Goal: Task Accomplishment & Management: Complete application form

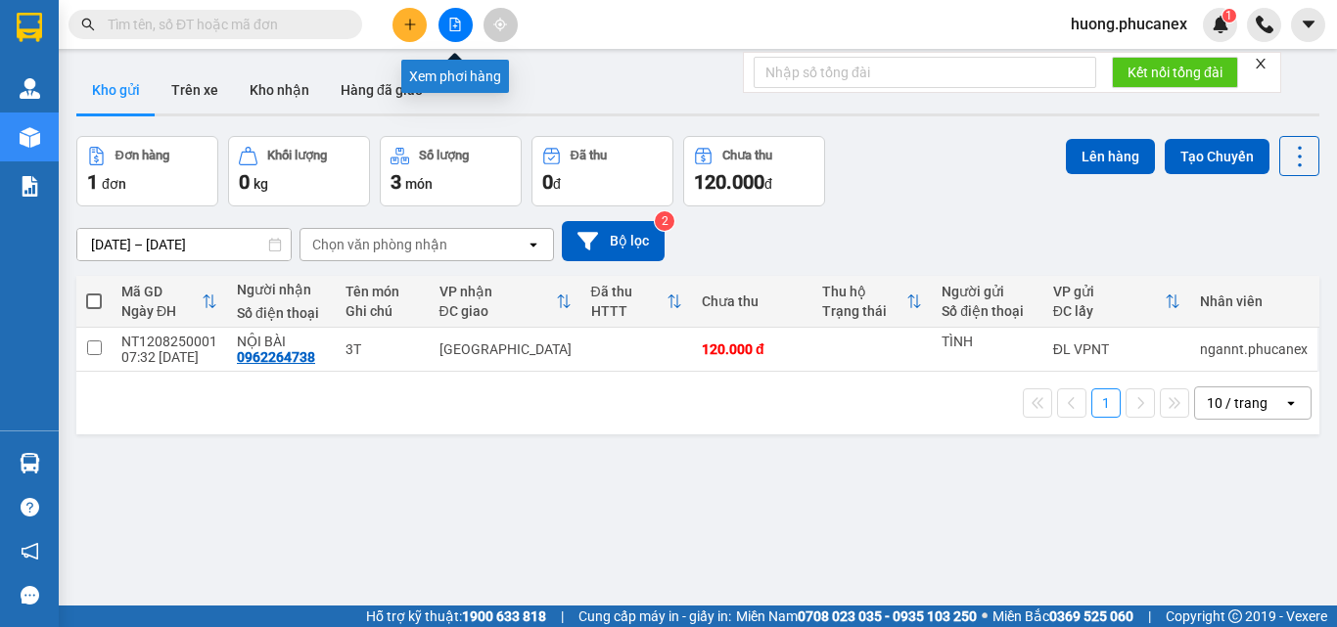
click at [460, 29] on icon "file-add" at bounding box center [455, 25] width 11 height 14
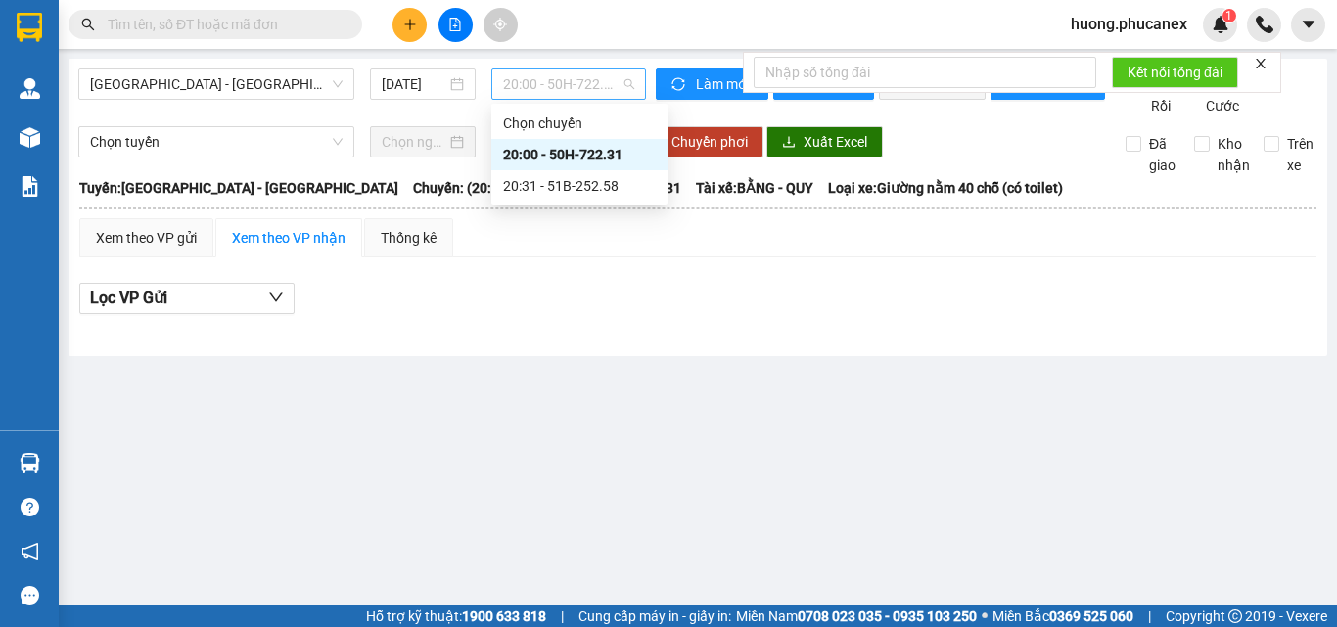
click at [514, 72] on span "20:00 - 50H-722.31" at bounding box center [568, 83] width 131 height 29
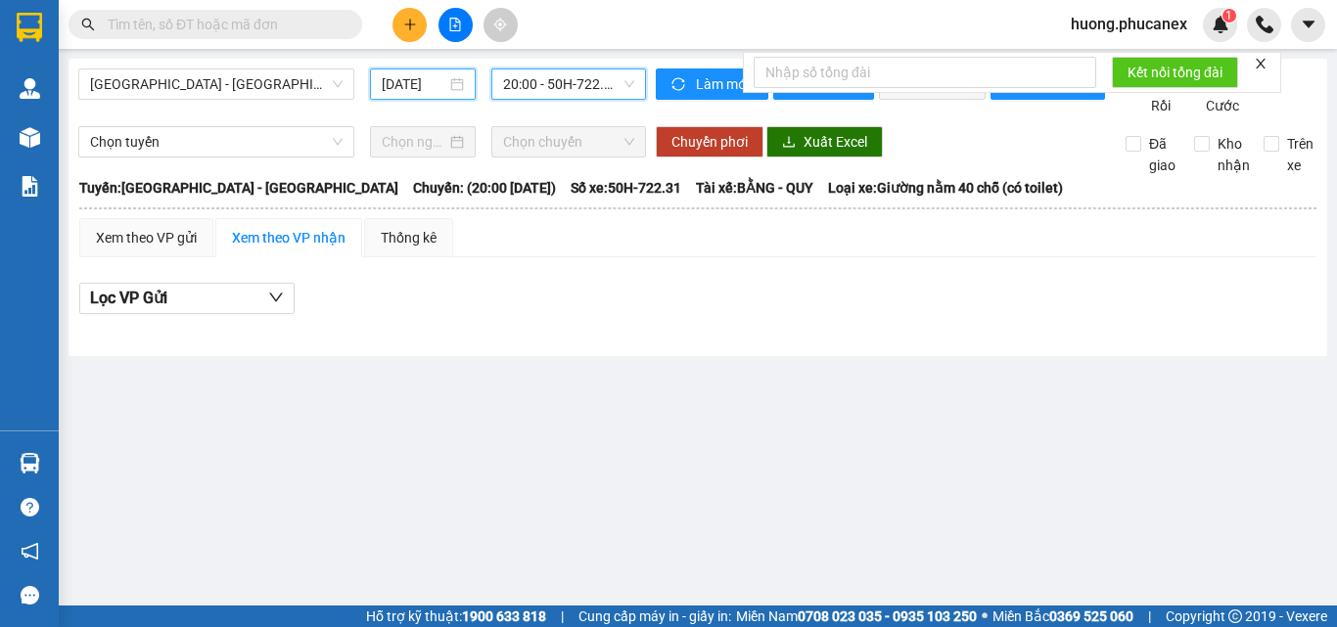
click at [433, 90] on input "[DATE]" at bounding box center [414, 84] width 65 height 22
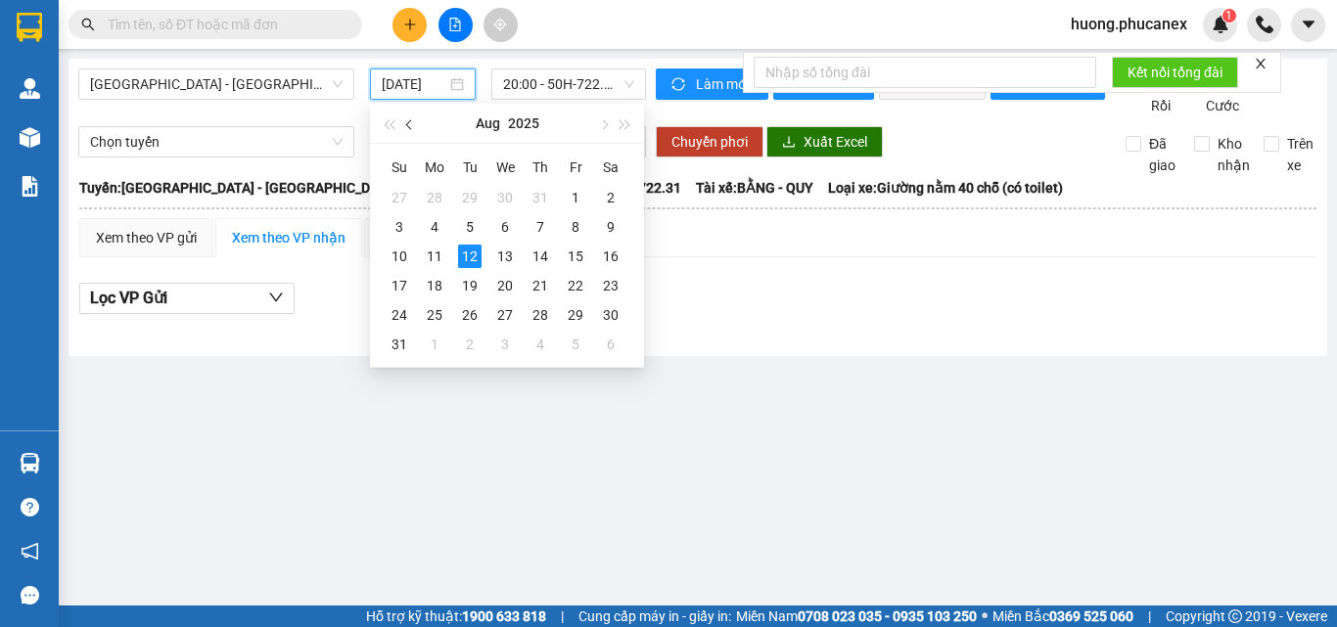
click at [414, 127] on button "button" at bounding box center [410, 123] width 22 height 39
click at [537, 307] on div "31" at bounding box center [539, 314] width 23 height 23
type input "[DATE]"
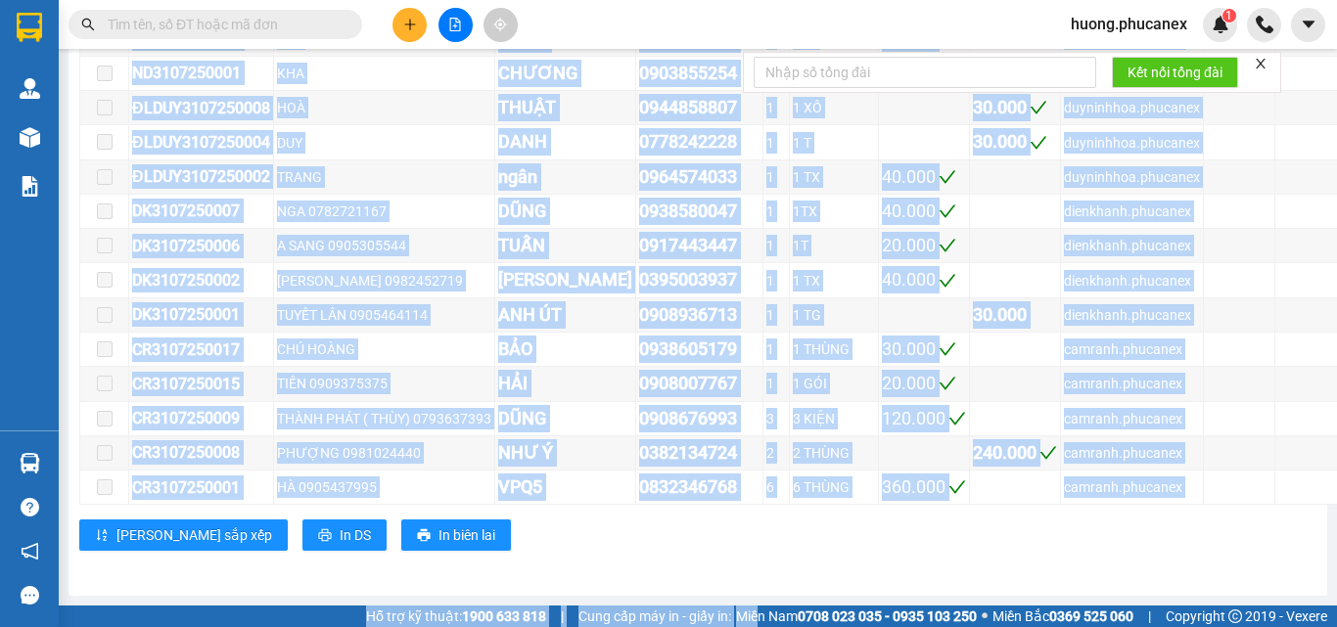
scroll to position [6262, 0]
drag, startPoint x: 82, startPoint y: 358, endPoint x: 1256, endPoint y: 472, distance: 1178.8
copy div "LORE Ips 248 | DO 894 | SI 2.572.296 | AM 2.197.130 | Cons adip 94.625.984 | EL…"
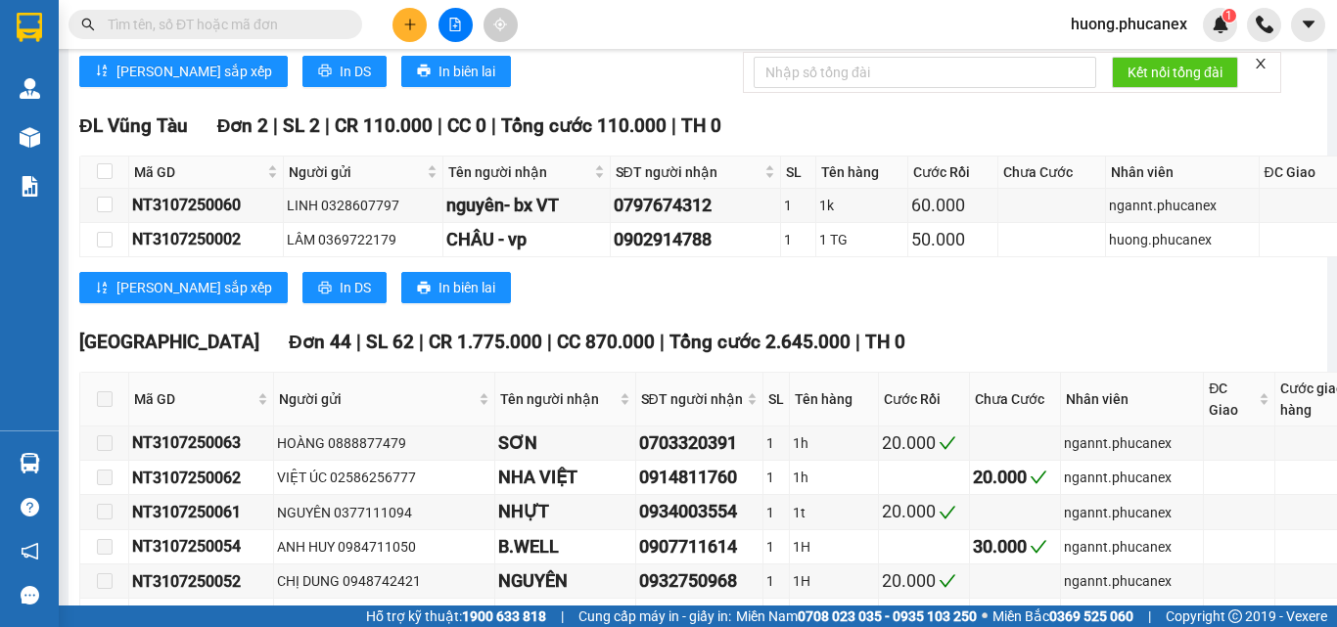
scroll to position [4125, 0]
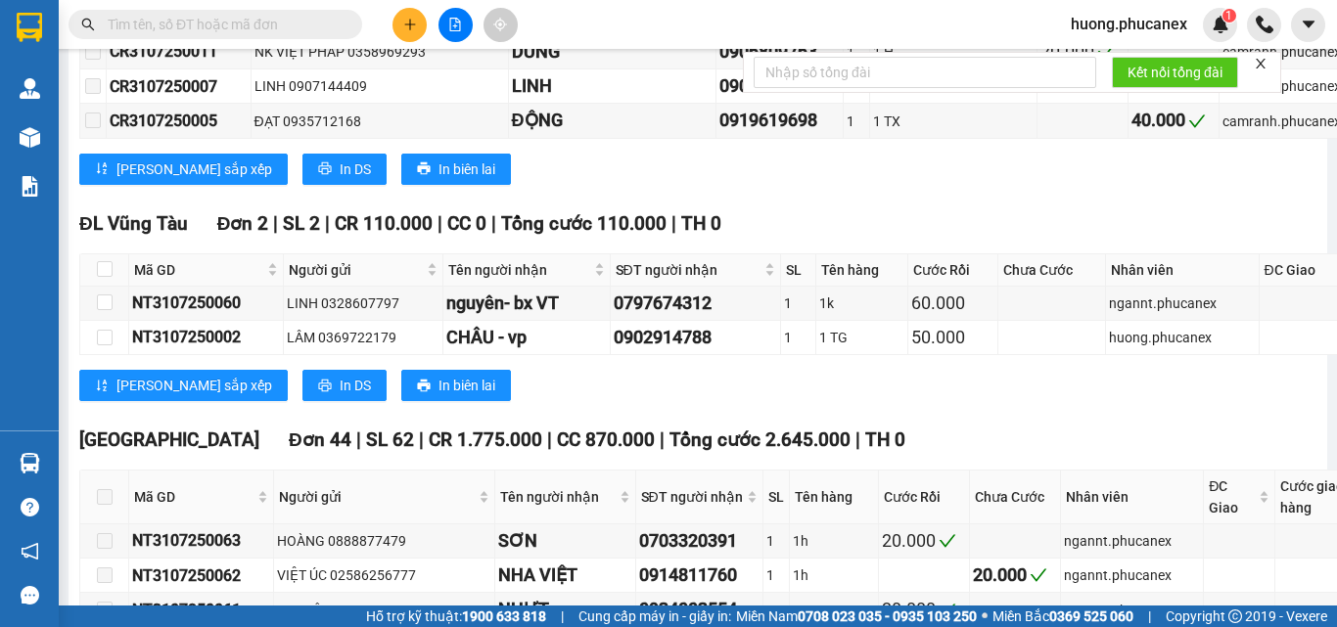
drag, startPoint x: 1237, startPoint y: 394, endPoint x: 1186, endPoint y: 395, distance: 50.9
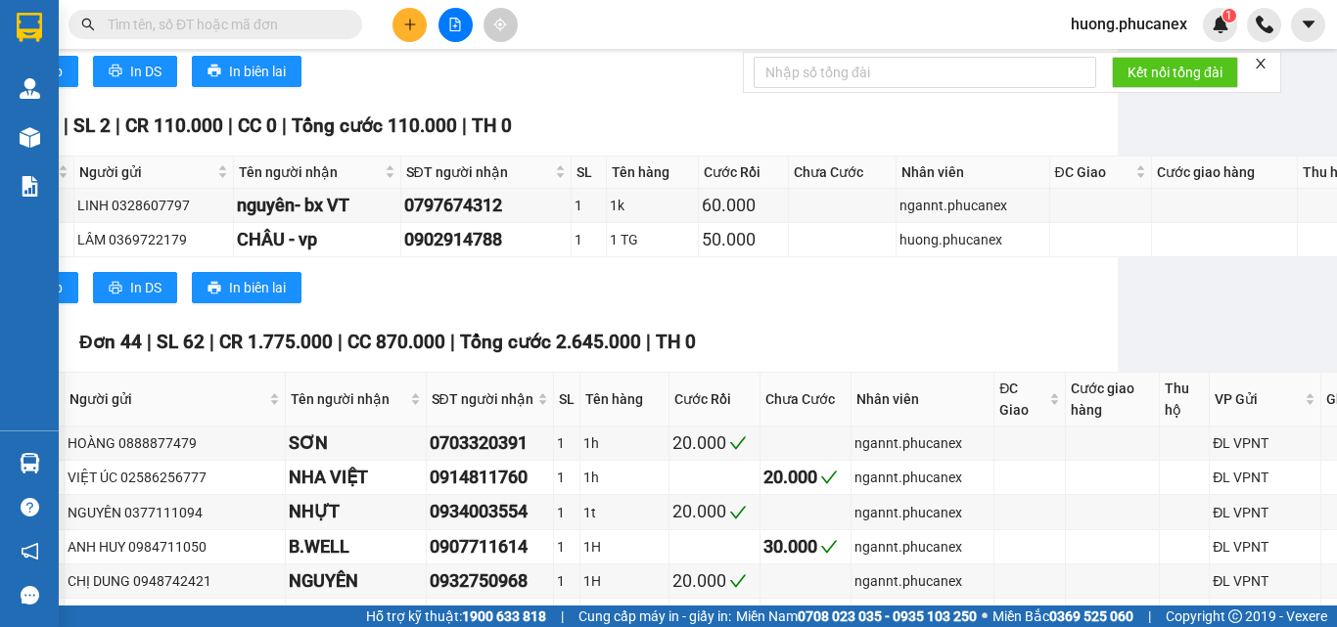
scroll to position [4223, 340]
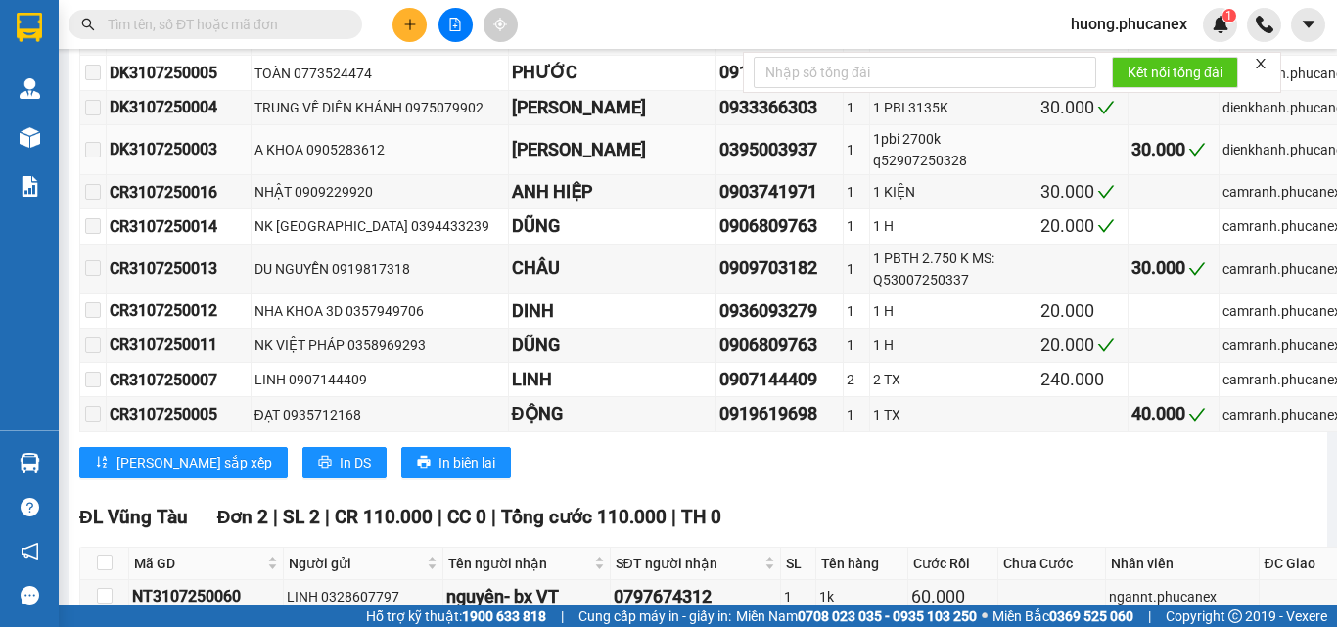
scroll to position [4125, 0]
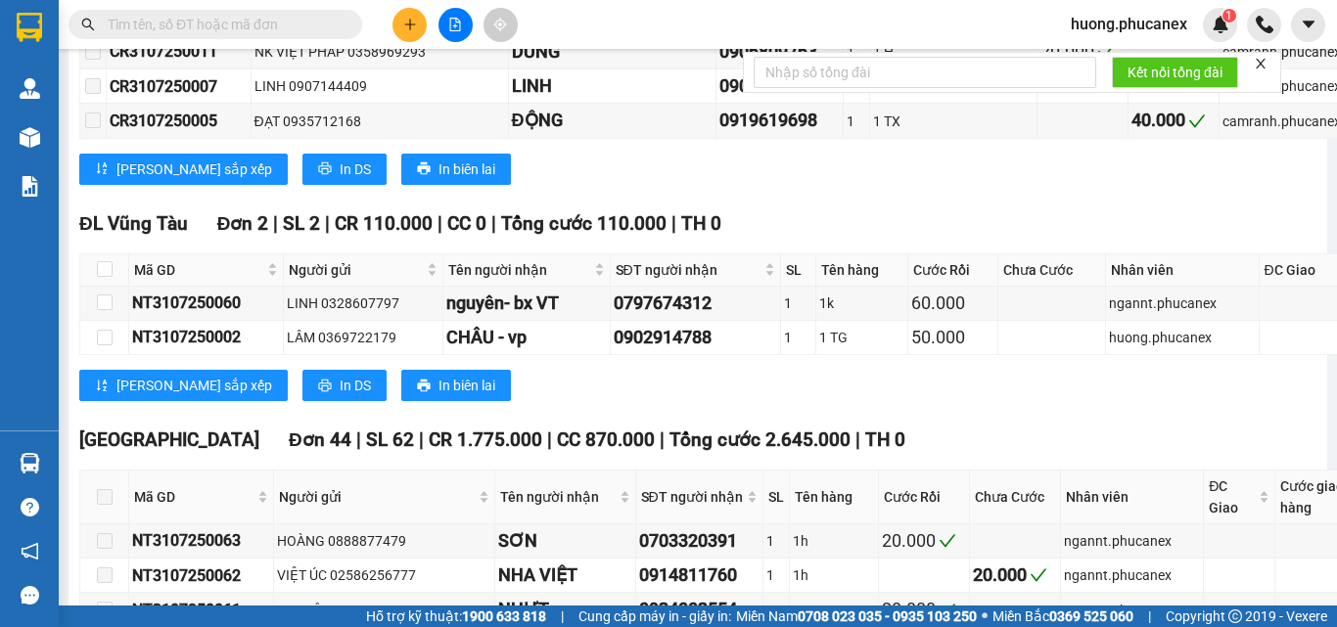
copy div "CR3107250016"
click at [216, 12] on span at bounding box center [215, 24] width 294 height 29
click at [205, 29] on input "text" at bounding box center [223, 25] width 231 height 22
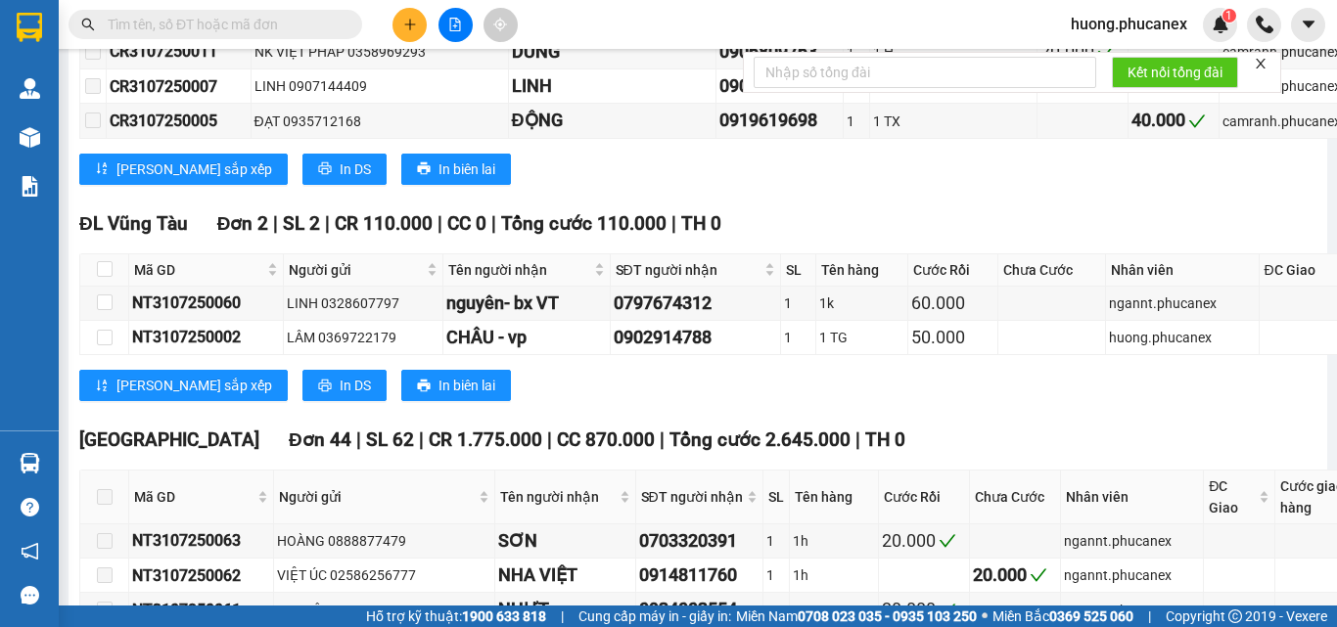
paste input "CR3107250016"
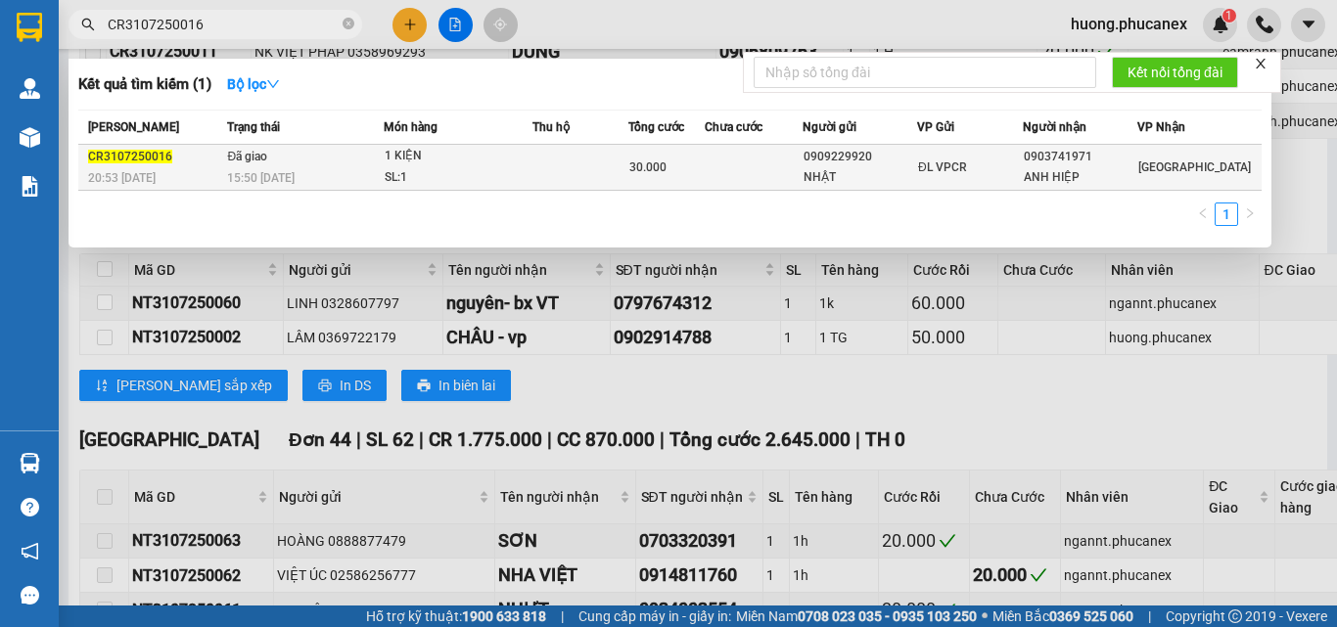
type input "CR3107250016"
click at [422, 163] on div "1 KIỆN" at bounding box center [458, 157] width 147 height 22
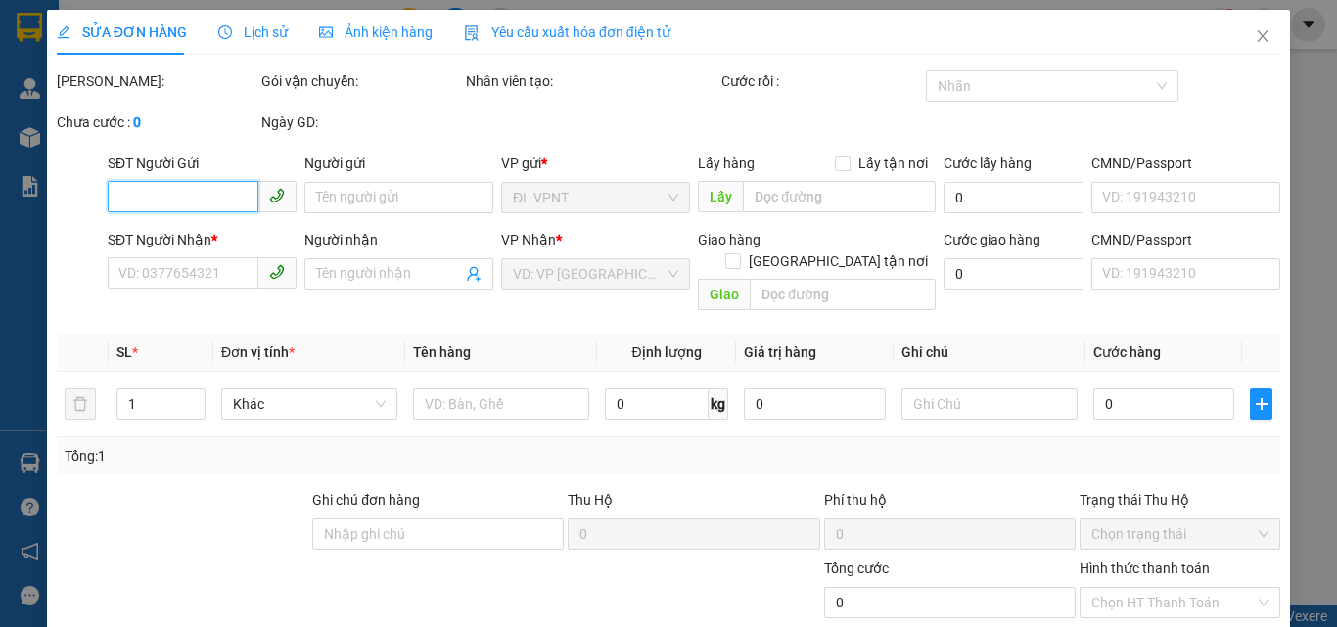
type input "0909229920"
type input "NHẬT"
type input "0903741971"
type input "ANH HIỆP"
type input "30.000"
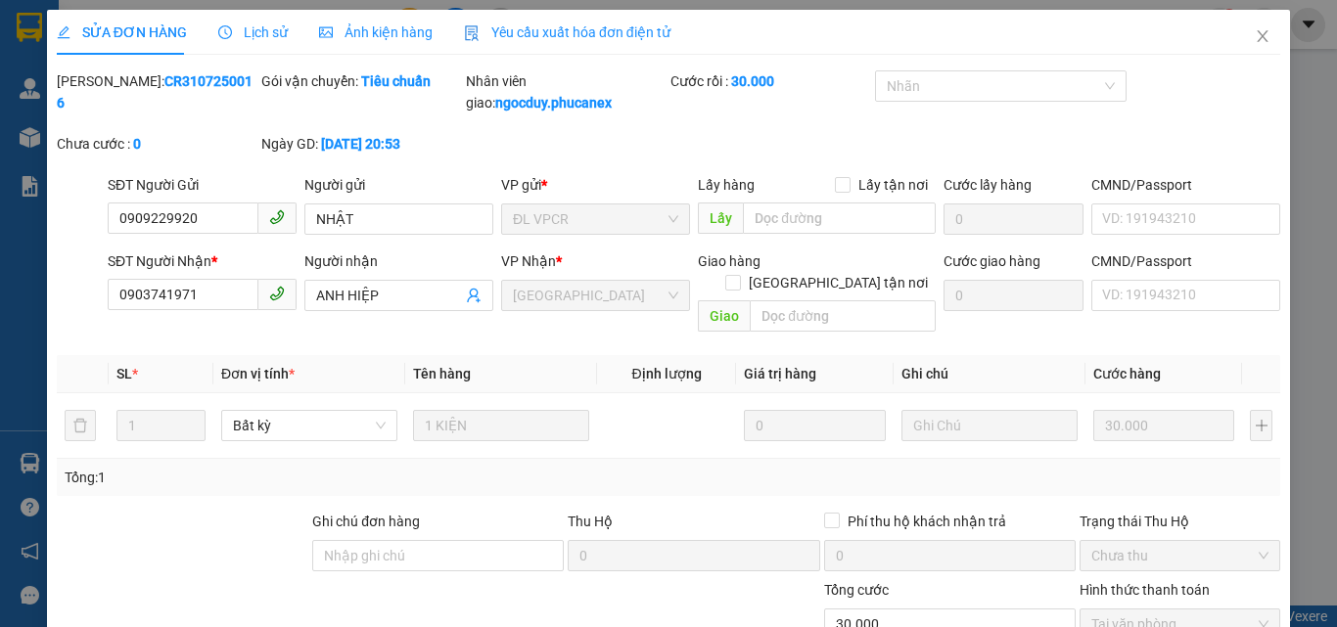
click at [258, 36] on span "Lịch sử" at bounding box center [252, 32] width 69 height 16
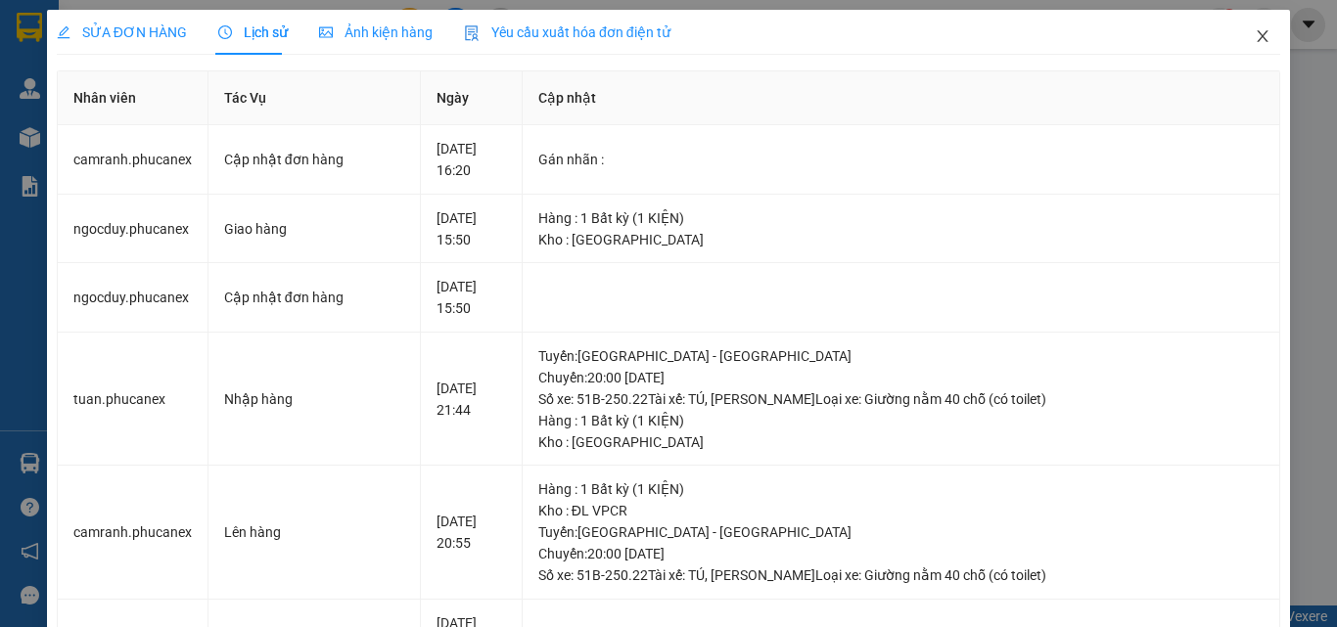
click at [1273, 61] on span "Close" at bounding box center [1262, 37] width 55 height 55
click at [1255, 41] on div at bounding box center [1264, 25] width 34 height 34
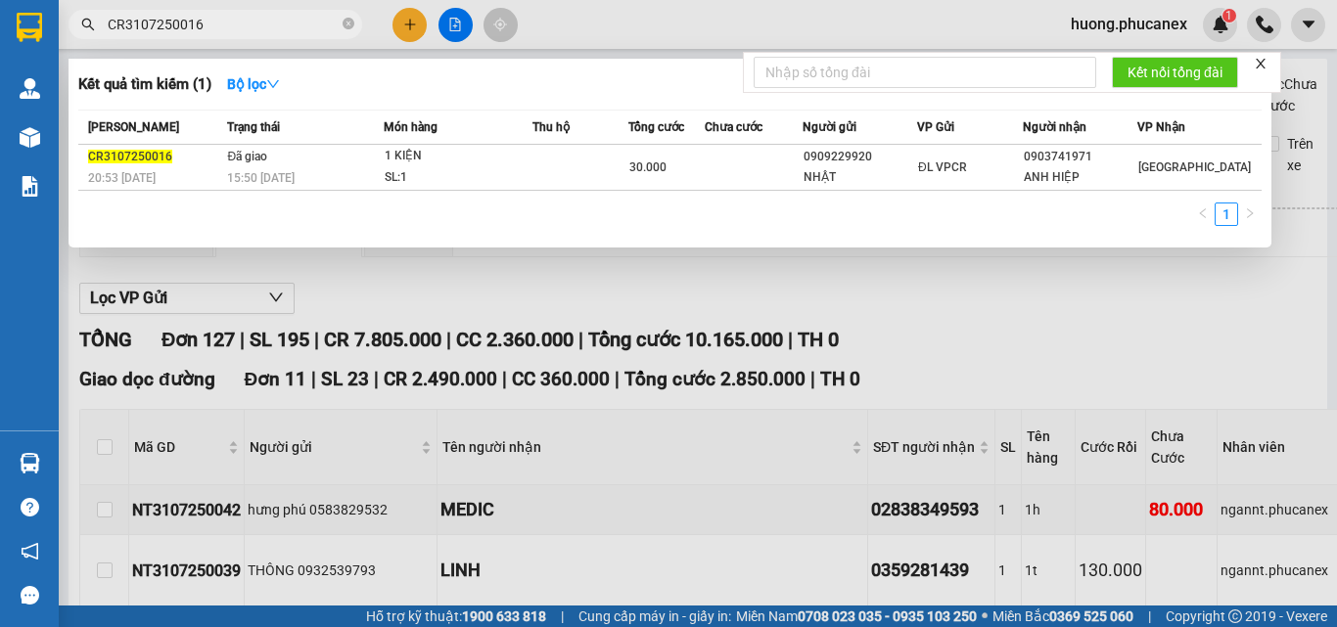
click at [225, 24] on input "CR3107250016" at bounding box center [223, 25] width 231 height 22
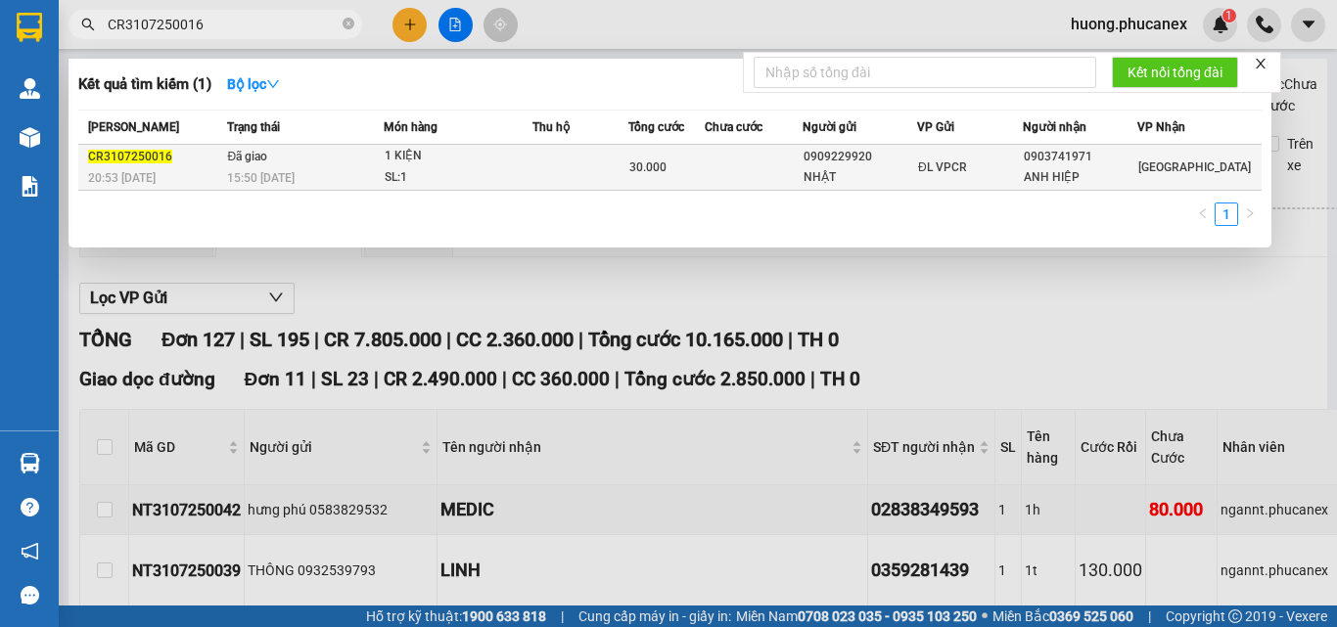
click at [450, 165] on div "1 KIỆN" at bounding box center [458, 157] width 147 height 22
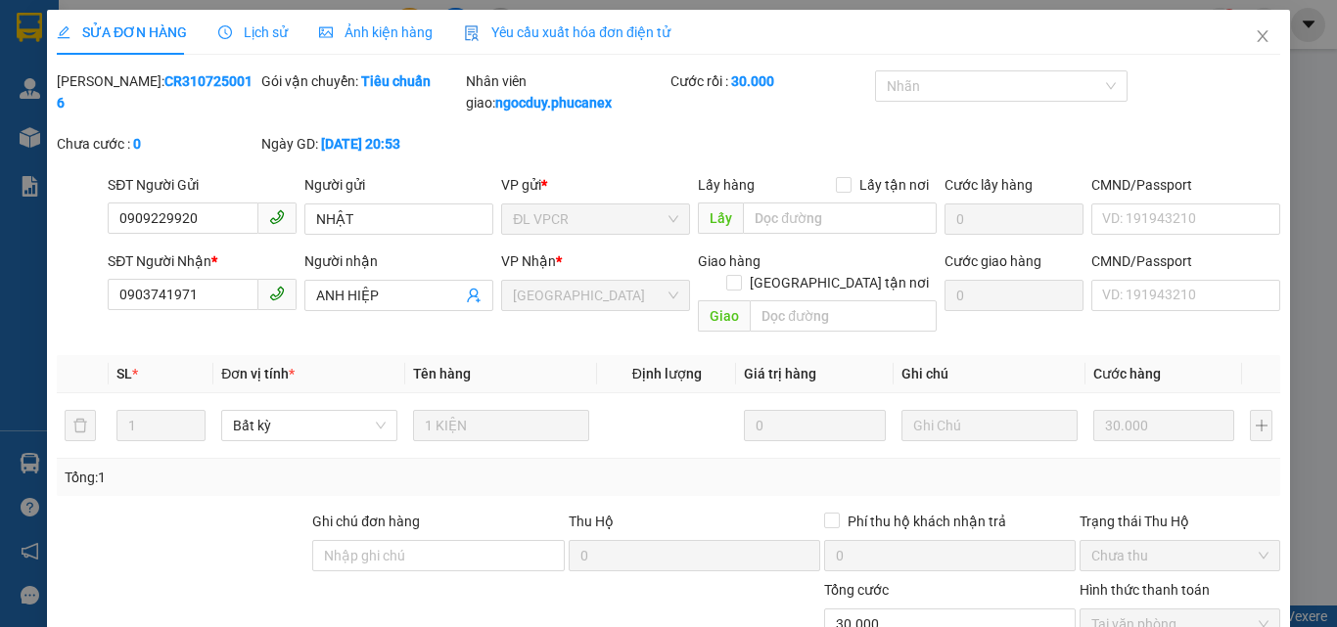
type input "0909229920"
type input "NHẬT"
type input "0903741971"
type input "ANH HIỆP"
type input "30.000"
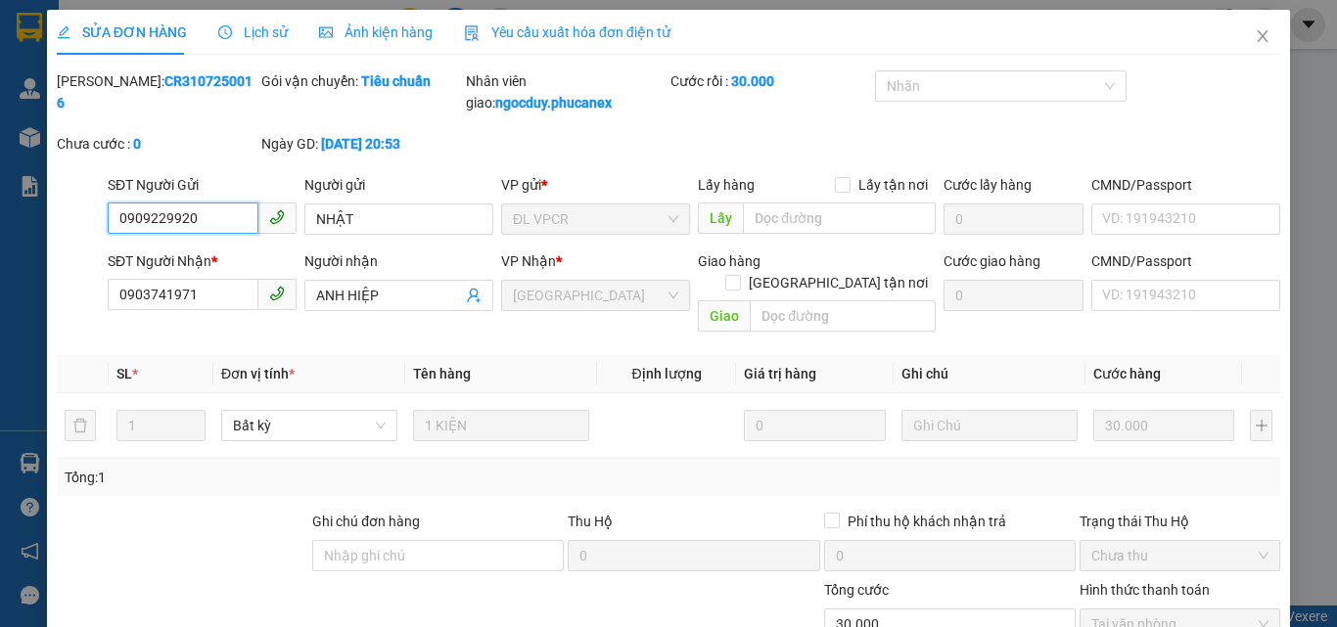
scroll to position [119, 0]
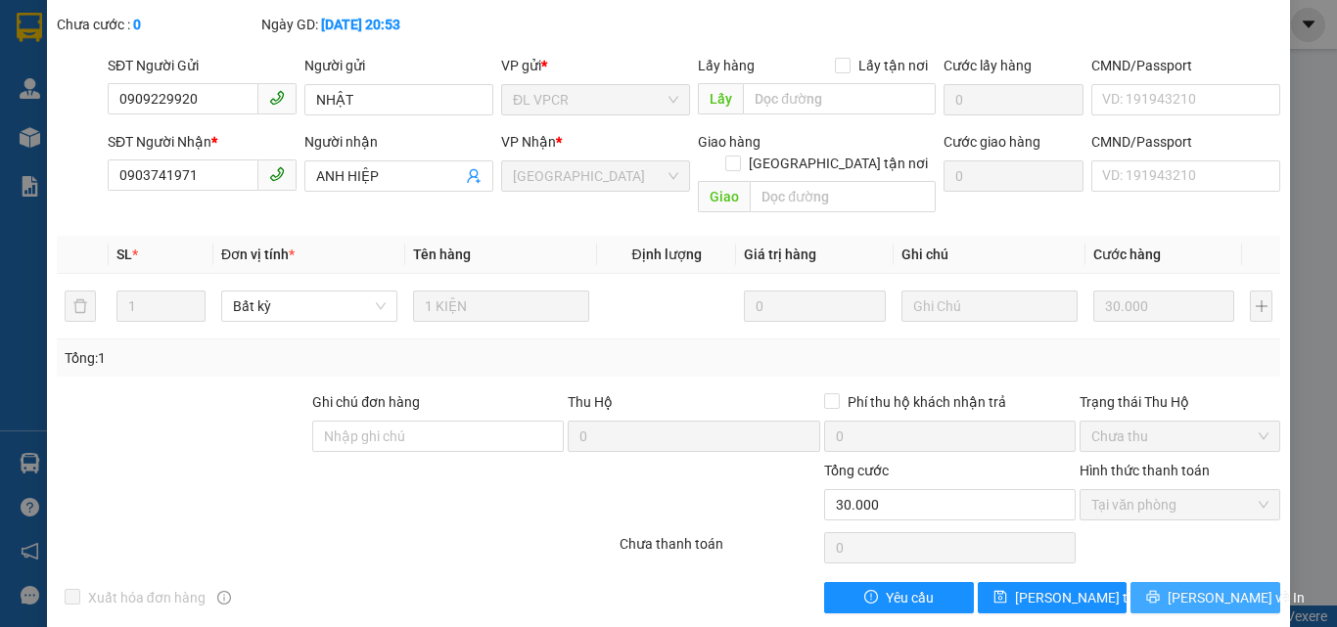
click at [1157, 582] on button "[PERSON_NAME] và In" at bounding box center [1205, 597] width 150 height 31
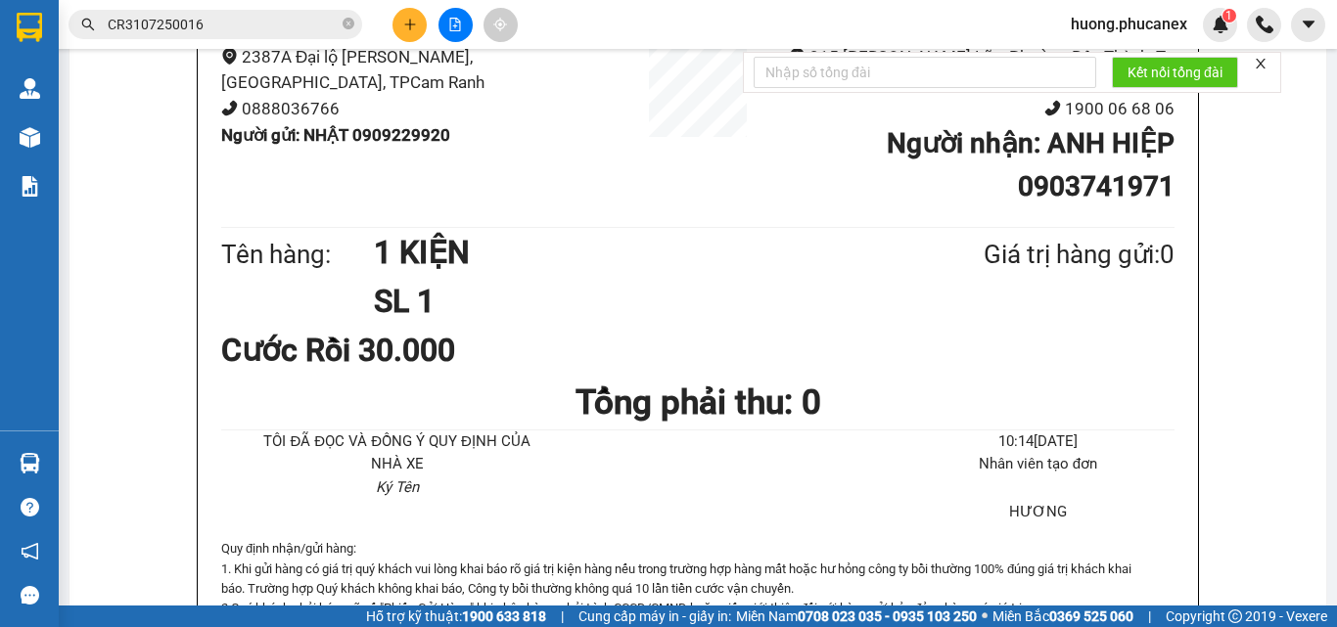
scroll to position [196, 0]
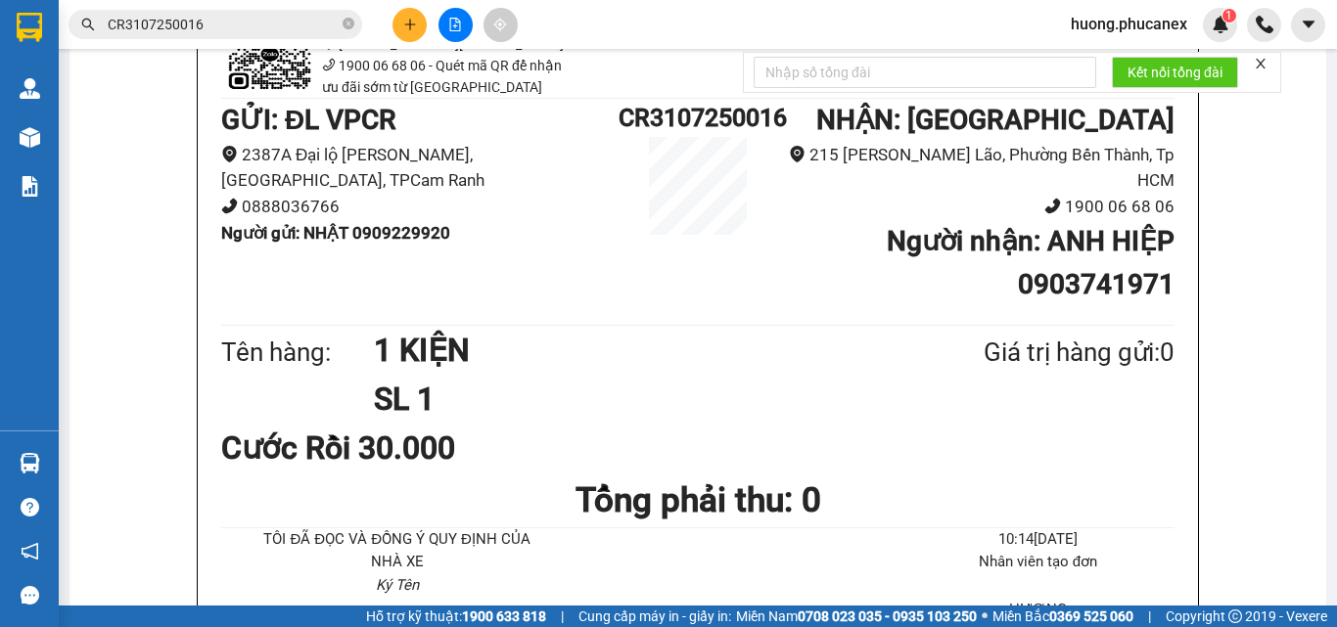
click at [403, 55] on li "1900 06 68 06 - Quét mã QR để nhận ưu đãi sớm từ [GEOGRAPHIC_DATA]" at bounding box center [397, 76] width 352 height 43
